Goal: Task Accomplishment & Management: Complete application form

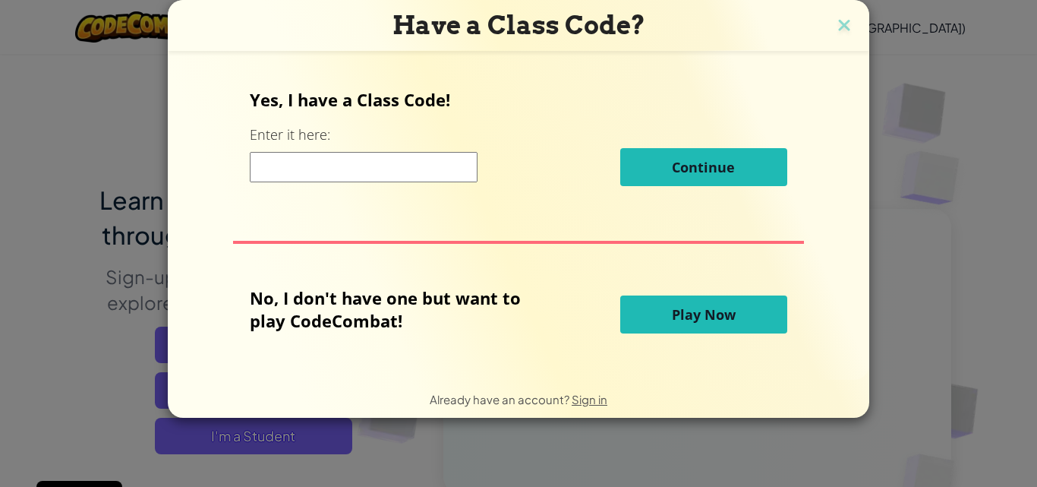
click at [402, 166] on input at bounding box center [364, 167] width 228 height 30
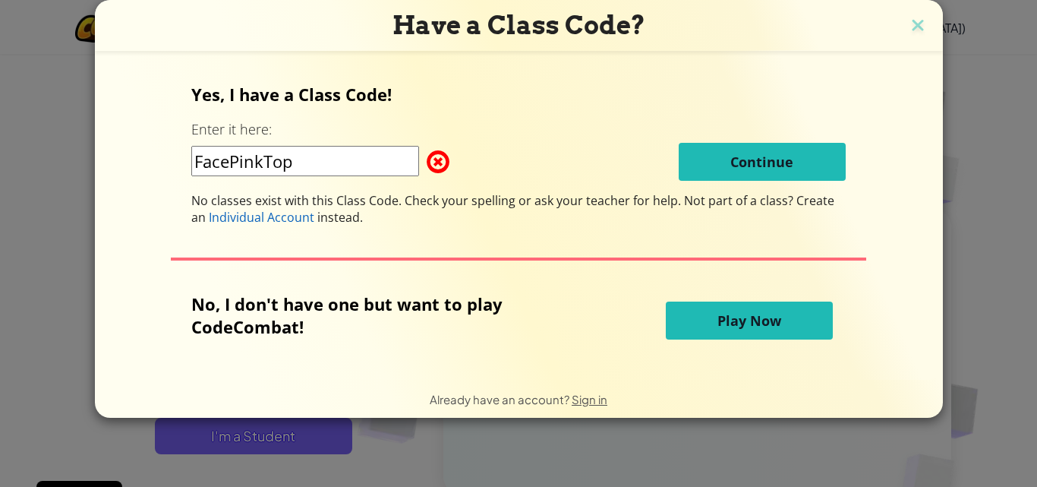
type input "FacePinkTop"
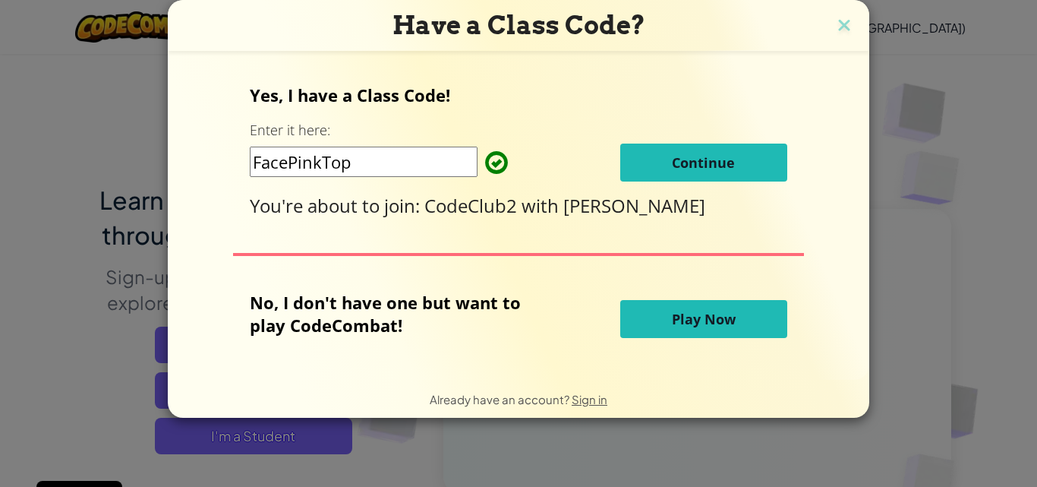
click at [667, 166] on button "Continue" at bounding box center [703, 162] width 167 height 38
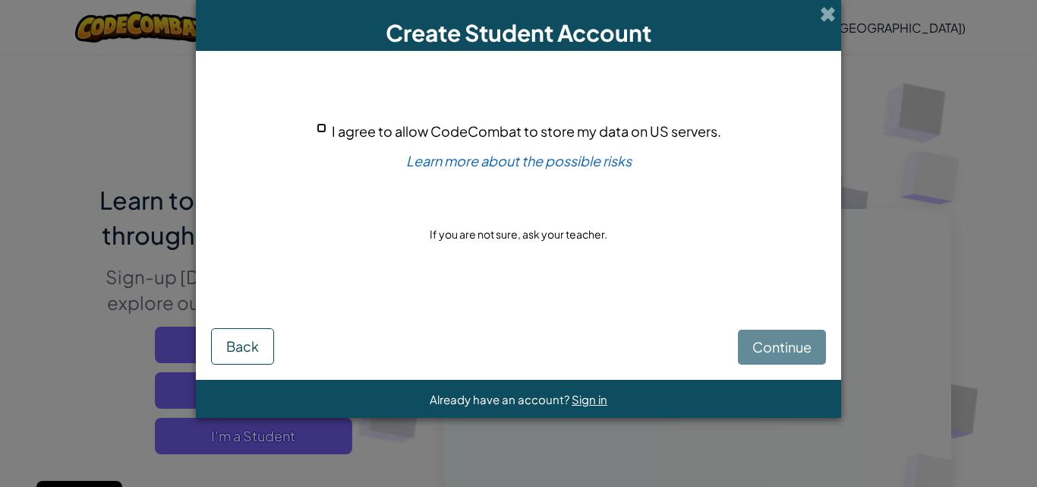
click at [320, 123] on input "I agree to allow CodeCombat to store my data on US servers." at bounding box center [322, 128] width 10 height 10
checkbox input "true"
click at [791, 338] on span "Continue" at bounding box center [781, 346] width 59 height 17
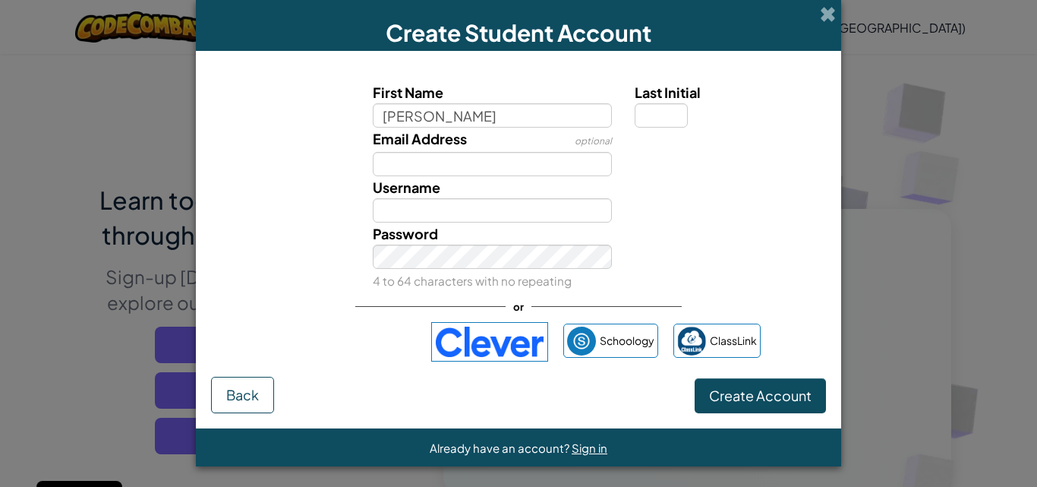
type input "[PERSON_NAME]"
click at [695, 378] on button "Create Account" at bounding box center [760, 395] width 131 height 35
type input "[PERSON_NAME]"
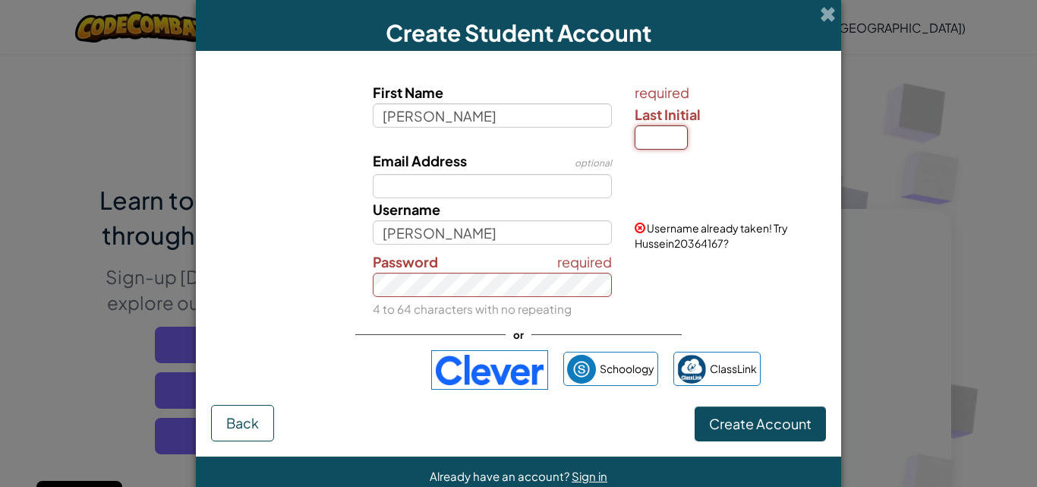
click at [665, 137] on input "Last Initial" at bounding box center [661, 137] width 53 height 24
type input "a"
click at [695, 406] on button "Create Account" at bounding box center [760, 423] width 131 height 35
type input "HusseinA"
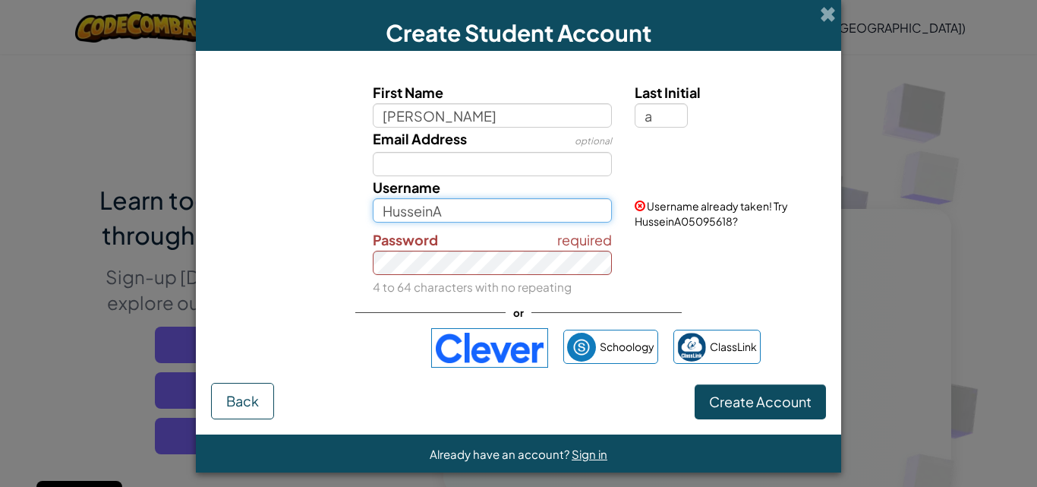
click at [506, 218] on input "HusseinA" at bounding box center [493, 210] width 240 height 24
click at [821, 20] on span at bounding box center [828, 14] width 16 height 16
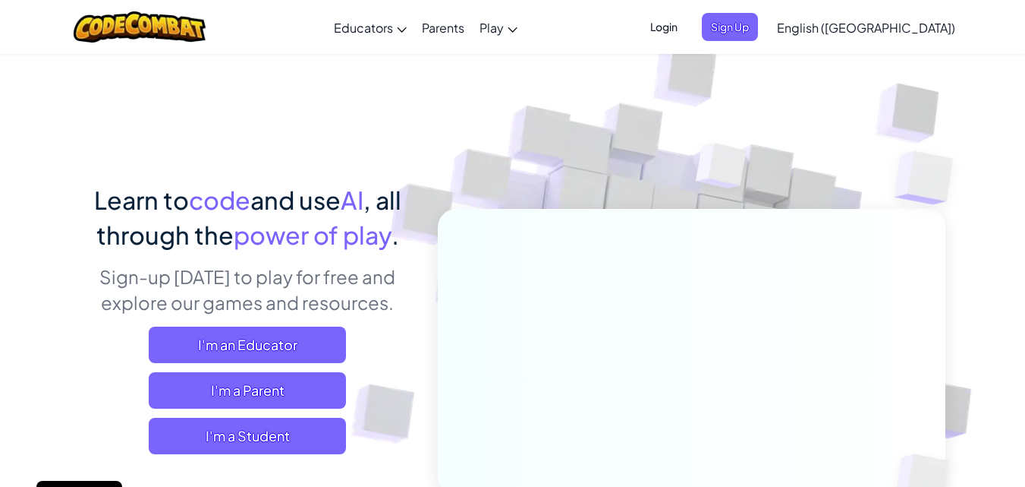
click at [687, 25] on span "Login" at bounding box center [664, 27] width 46 height 28
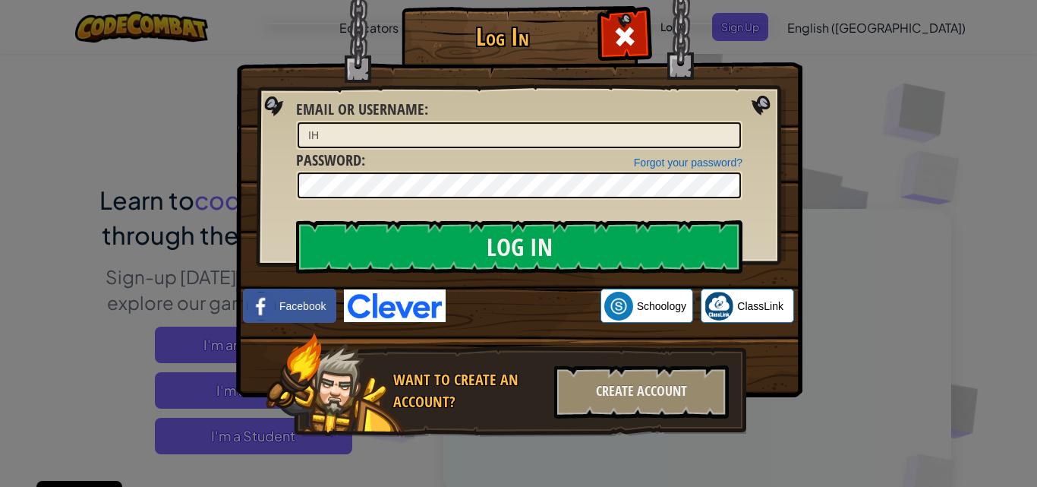
type input "I"
click at [296, 220] on input "Log In" at bounding box center [519, 246] width 446 height 53
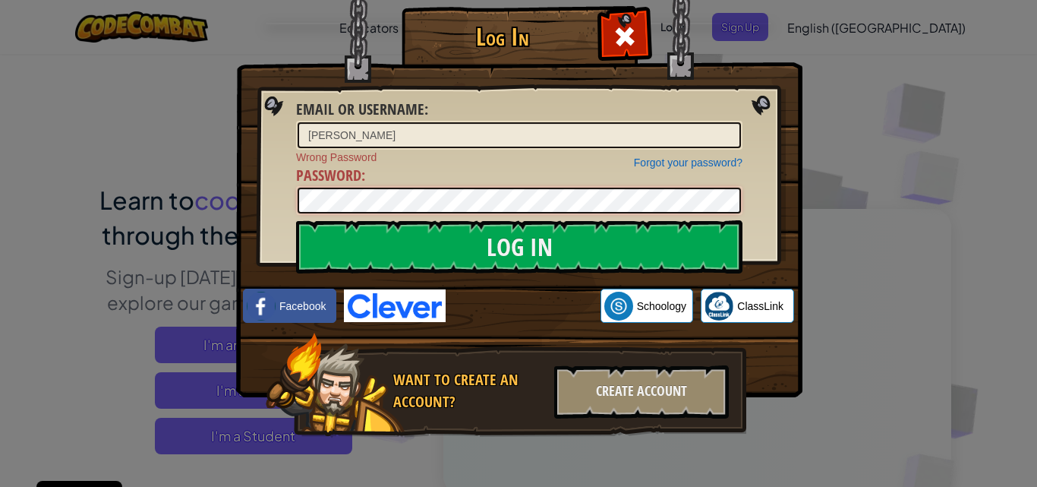
click at [296, 220] on input "Log In" at bounding box center [519, 246] width 446 height 53
click at [354, 136] on input "[PERSON_NAME]" at bounding box center [519, 135] width 443 height 26
type input "H"
type input "HusseinA2016"
click at [296, 220] on input "Log In" at bounding box center [519, 246] width 446 height 53
